Goal: Transaction & Acquisition: Purchase product/service

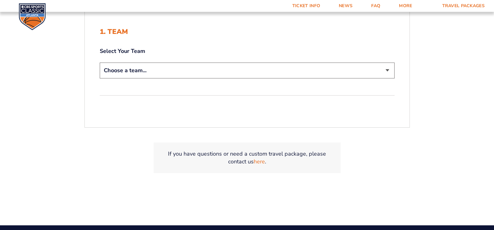
scroll to position [156, 0]
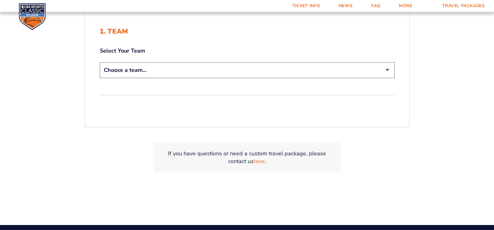
click at [375, 71] on select "Choose a team... [US_STATE] Wildcats [US_STATE] State Buckeyes [US_STATE] Tar H…" at bounding box center [247, 70] width 295 height 16
select select "12956"
click at [100, 62] on select "Choose a team... [US_STATE] Wildcats [US_STATE] State Buckeyes [US_STATE] Tar H…" at bounding box center [247, 70] width 295 height 16
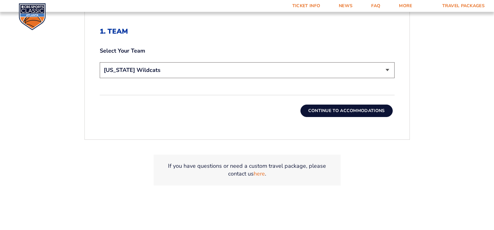
click at [377, 108] on button "Continue To Accommodations" at bounding box center [347, 111] width 92 height 12
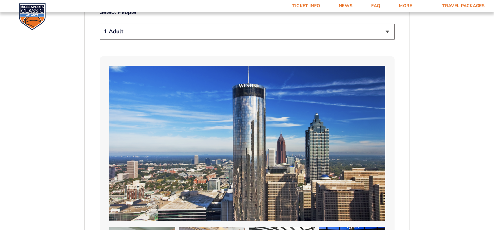
scroll to position [299, 0]
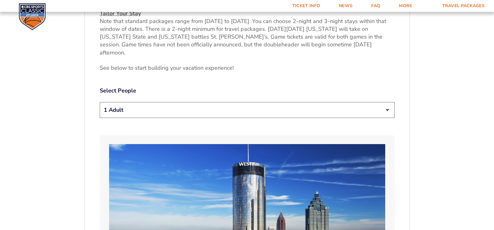
click at [382, 102] on select "1 Adult 2 Adults 3 Adults 4 Adults 2 Adults + 1 Child 2 Adults + 2 Children 2 A…" at bounding box center [247, 110] width 295 height 16
select select "2 Adults"
click at [100, 102] on select "1 Adult 2 Adults 3 Adults 4 Adults 2 Adults + 1 Child 2 Adults + 2 Children 2 A…" at bounding box center [247, 110] width 295 height 16
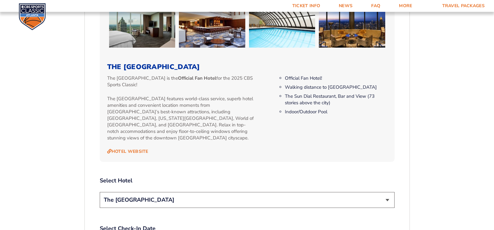
scroll to position [642, 0]
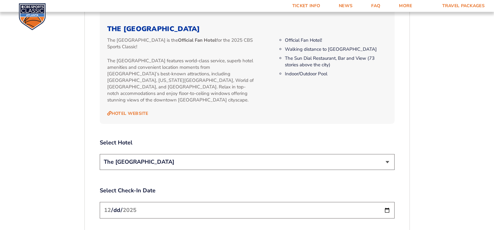
click at [383, 154] on select "The [GEOGRAPHIC_DATA]" at bounding box center [247, 162] width 295 height 16
click at [100, 154] on select "The [GEOGRAPHIC_DATA]" at bounding box center [247, 162] width 295 height 16
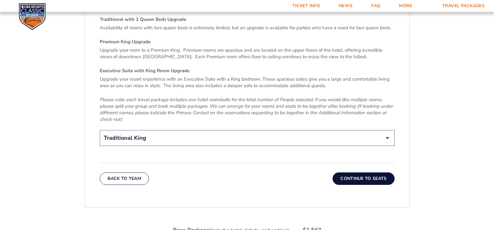
scroll to position [954, 0]
click at [367, 173] on button "Continue To Seats" at bounding box center [364, 179] width 62 height 12
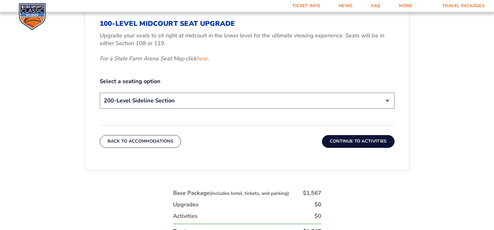
scroll to position [296, 0]
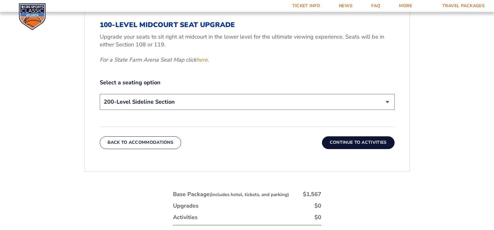
click at [328, 96] on select "200-Level Sideline Section 100-Level Corner Seat Upgrade (+$120 per person) 100…" at bounding box center [247, 102] width 295 height 16
click at [459, 112] on form "[US_STATE] [US_STATE] Travel Package [US_STATE][GEOGRAPHIC_DATA] [US_STATE] Sta…" at bounding box center [247, 12] width 494 height 616
click at [353, 141] on button "Continue To Activities" at bounding box center [358, 143] width 73 height 12
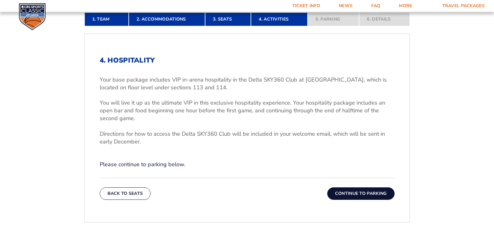
scroll to position [171, 0]
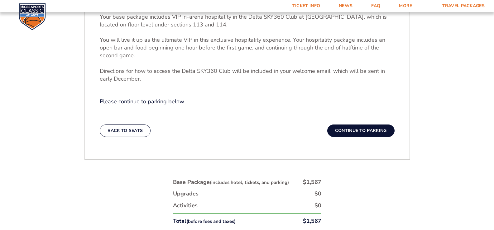
click at [330, 128] on button "Continue To Parking" at bounding box center [360, 131] width 67 height 12
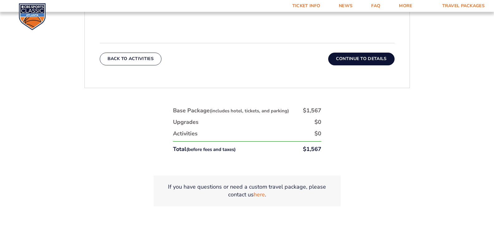
scroll to position [234, 0]
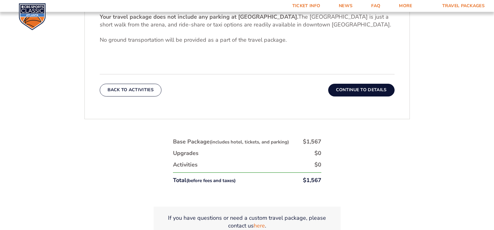
click at [380, 85] on button "Continue To Details" at bounding box center [361, 90] width 66 height 12
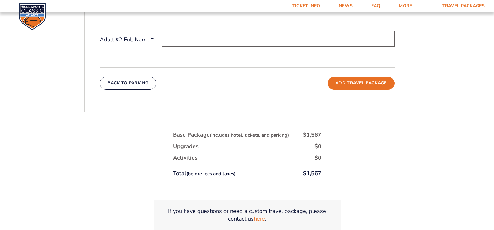
scroll to position [171, 0]
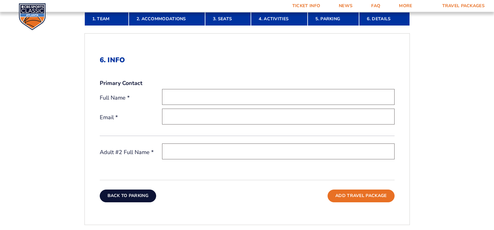
click at [130, 191] on button "Back To Parking" at bounding box center [128, 196] width 57 height 12
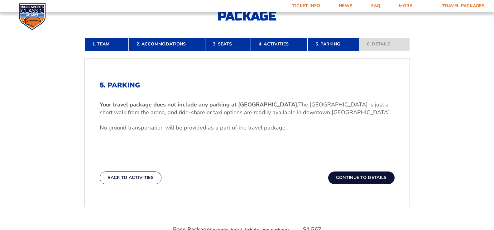
scroll to position [202, 0]
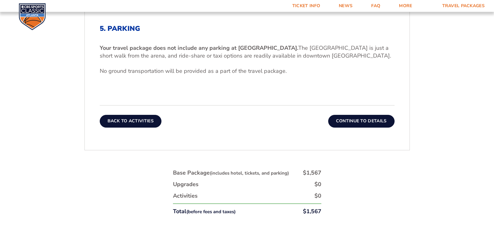
click at [124, 123] on button "Back To Activities" at bounding box center [131, 121] width 62 height 12
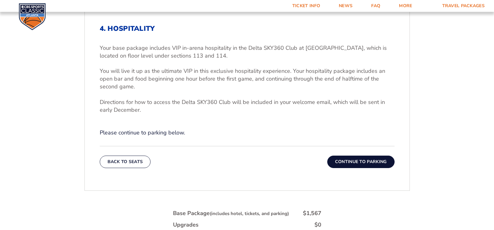
drag, startPoint x: 356, startPoint y: 163, endPoint x: 415, endPoint y: 167, distance: 59.0
click at [356, 163] on button "Continue To Parking" at bounding box center [360, 162] width 67 height 12
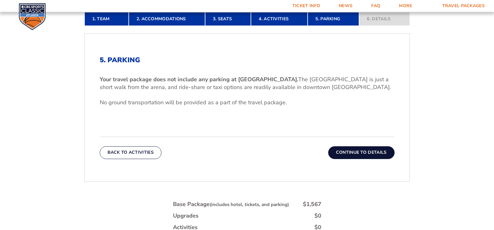
scroll to position [171, 0]
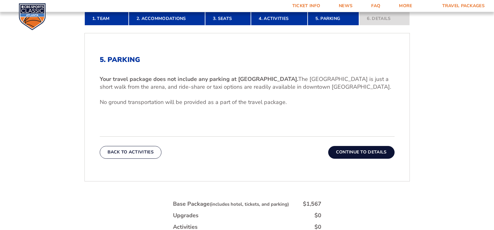
click at [379, 151] on button "Continue To Details" at bounding box center [361, 152] width 66 height 12
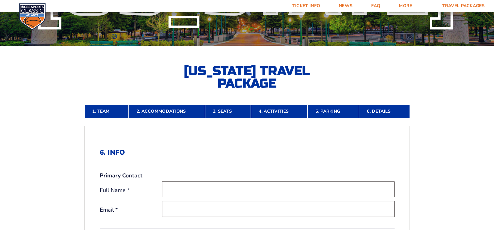
scroll to position [78, 0]
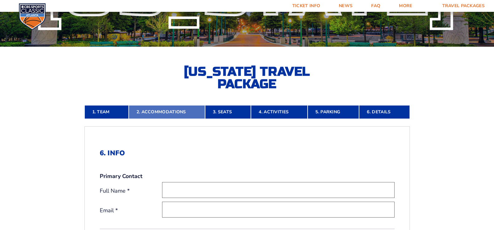
click at [158, 114] on link "2. Accommodations" at bounding box center [167, 112] width 76 height 14
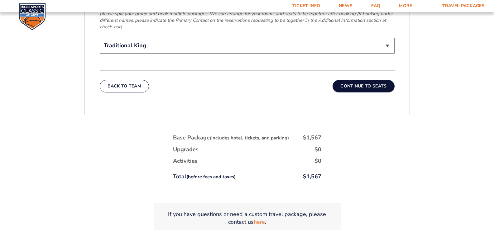
scroll to position [1044, 0]
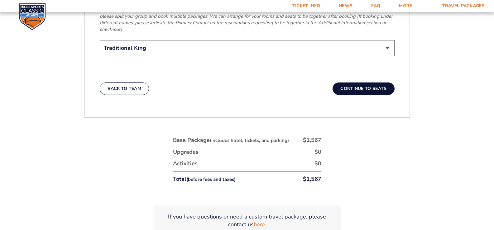
click at [370, 83] on button "Continue To Seats" at bounding box center [364, 89] width 62 height 12
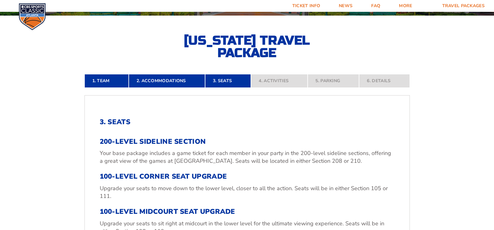
scroll to position [327, 0]
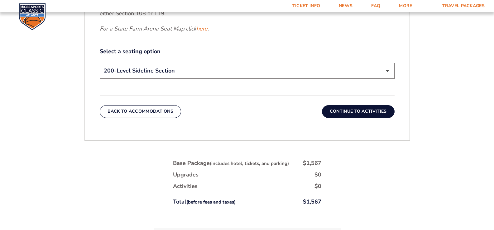
click at [390, 116] on button "Continue To Activities" at bounding box center [358, 111] width 73 height 12
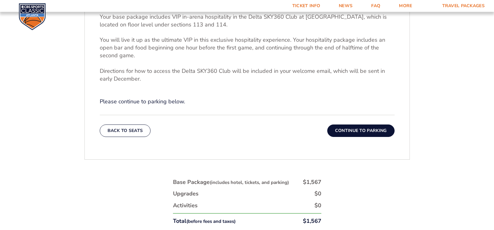
scroll to position [265, 0]
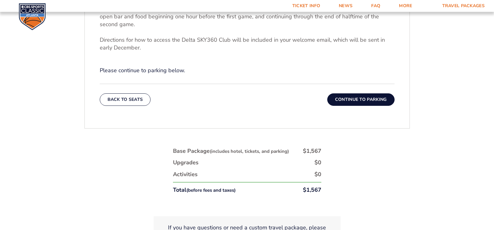
click at [352, 101] on button "Continue To Parking" at bounding box center [360, 100] width 67 height 12
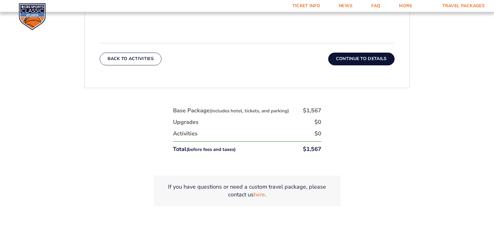
click at [356, 56] on button "Continue To Details" at bounding box center [361, 59] width 66 height 12
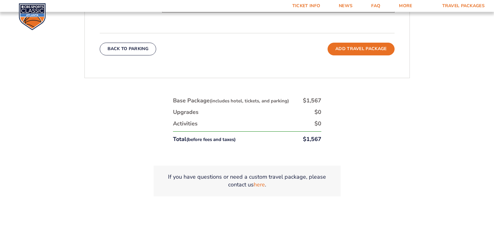
scroll to position [202, 0]
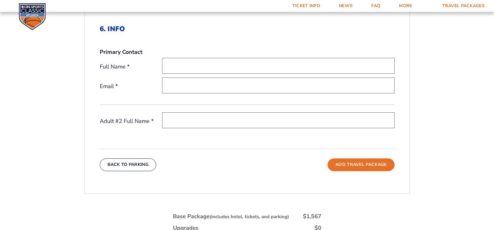
drag, startPoint x: 142, startPoint y: 162, endPoint x: 223, endPoint y: 162, distance: 80.1
click at [142, 162] on button "Back To Parking" at bounding box center [128, 165] width 57 height 12
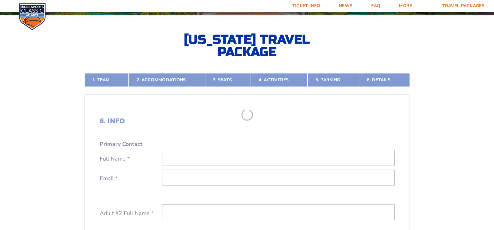
scroll to position [109, 0]
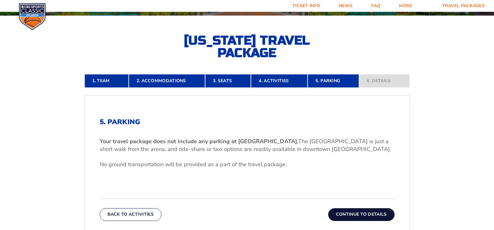
click at [425, 134] on form "[US_STATE] [US_STATE] Travel Package [US_STATE][GEOGRAPHIC_DATA] [US_STATE] Sta…" at bounding box center [247, 141] width 494 height 501
click at [371, 218] on button "Continue To Details" at bounding box center [361, 215] width 66 height 12
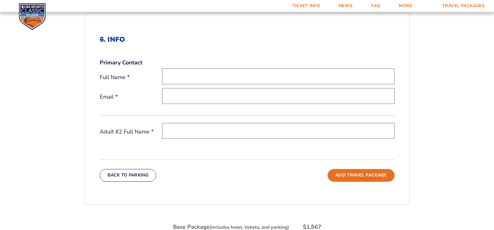
scroll to position [202, 0]
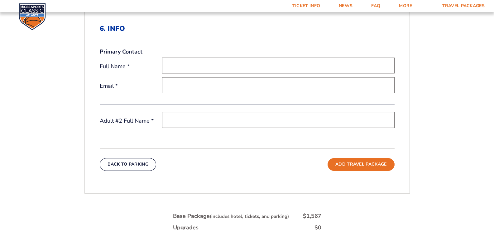
click at [178, 65] on input "text" at bounding box center [278, 66] width 233 height 16
type input "[PERSON_NAME]"
type input "[EMAIL_ADDRESS][DOMAIN_NAME]"
click at [178, 119] on input "text" at bounding box center [278, 120] width 233 height 16
type input "b"
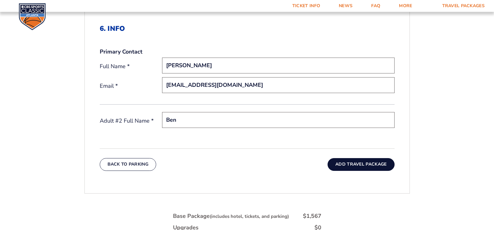
type input "Ben"
click at [376, 166] on button "Add Travel Package" at bounding box center [361, 164] width 67 height 12
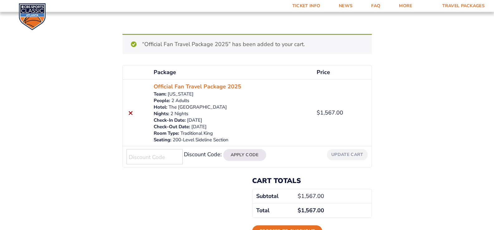
scroll to position [62, 0]
